Goal: Transaction & Acquisition: Download file/media

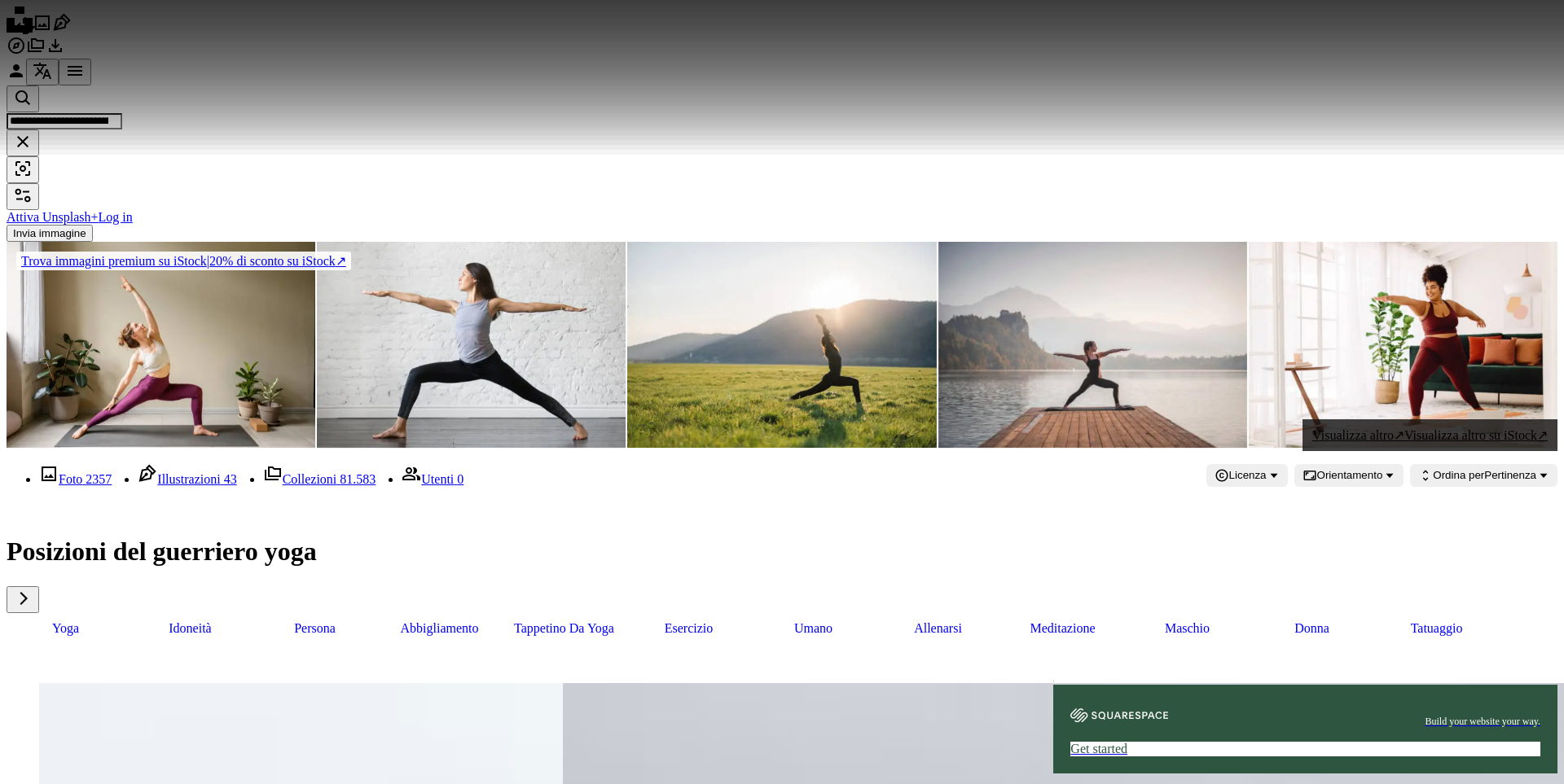
scroll to position [163, 0]
